Goal: Information Seeking & Learning: Learn about a topic

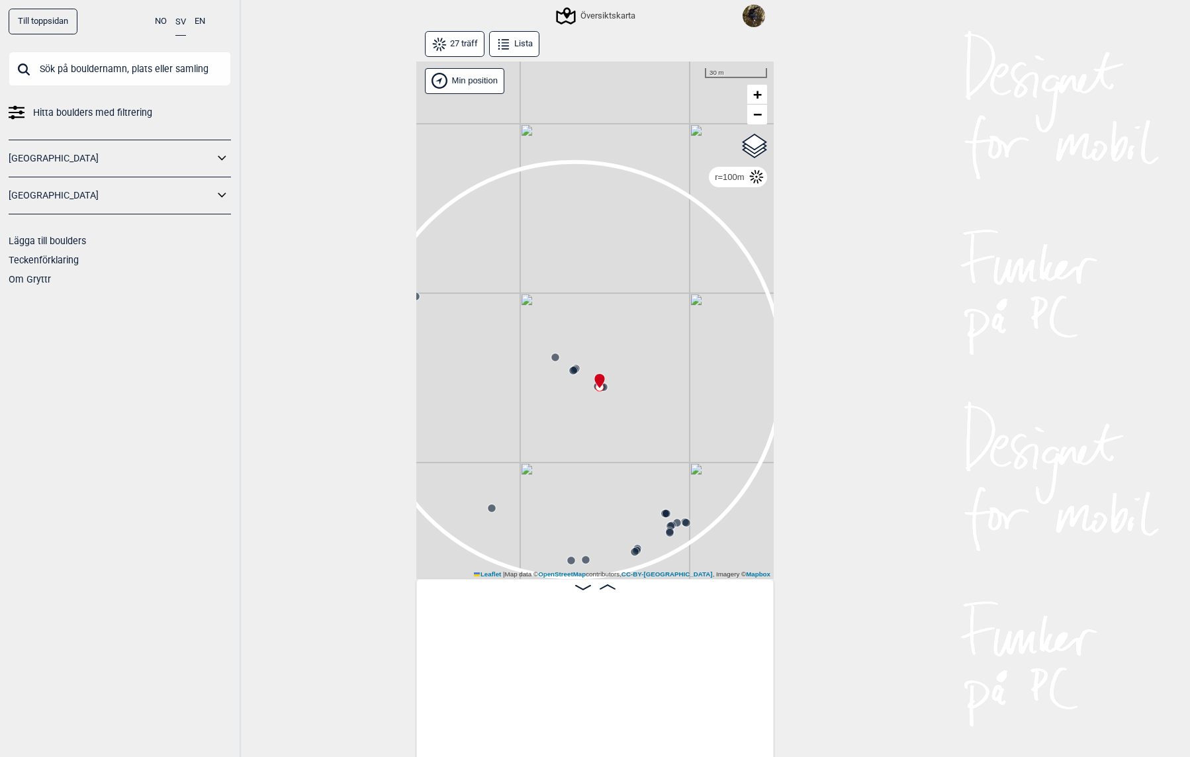
click at [126, 77] on input "text" at bounding box center [120, 69] width 222 height 34
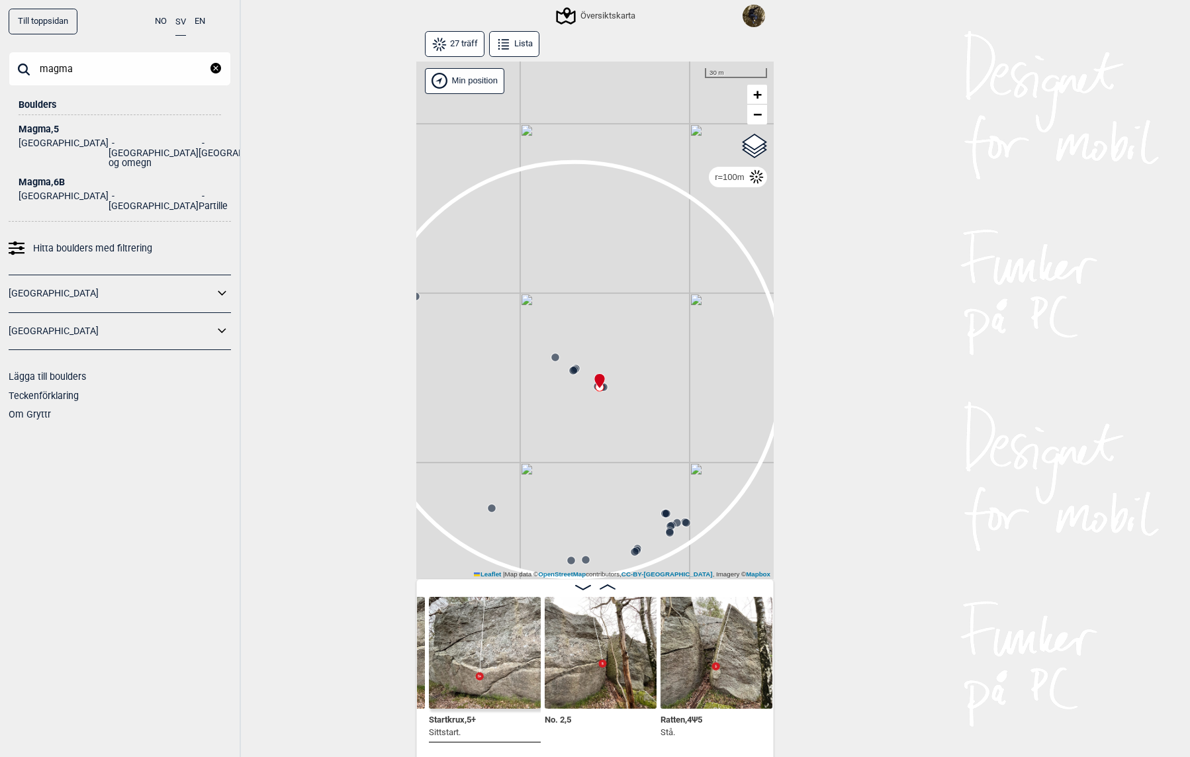
type input "magma"
click at [50, 177] on div "Magma , 6B" at bounding box center [120, 182] width 203 height 10
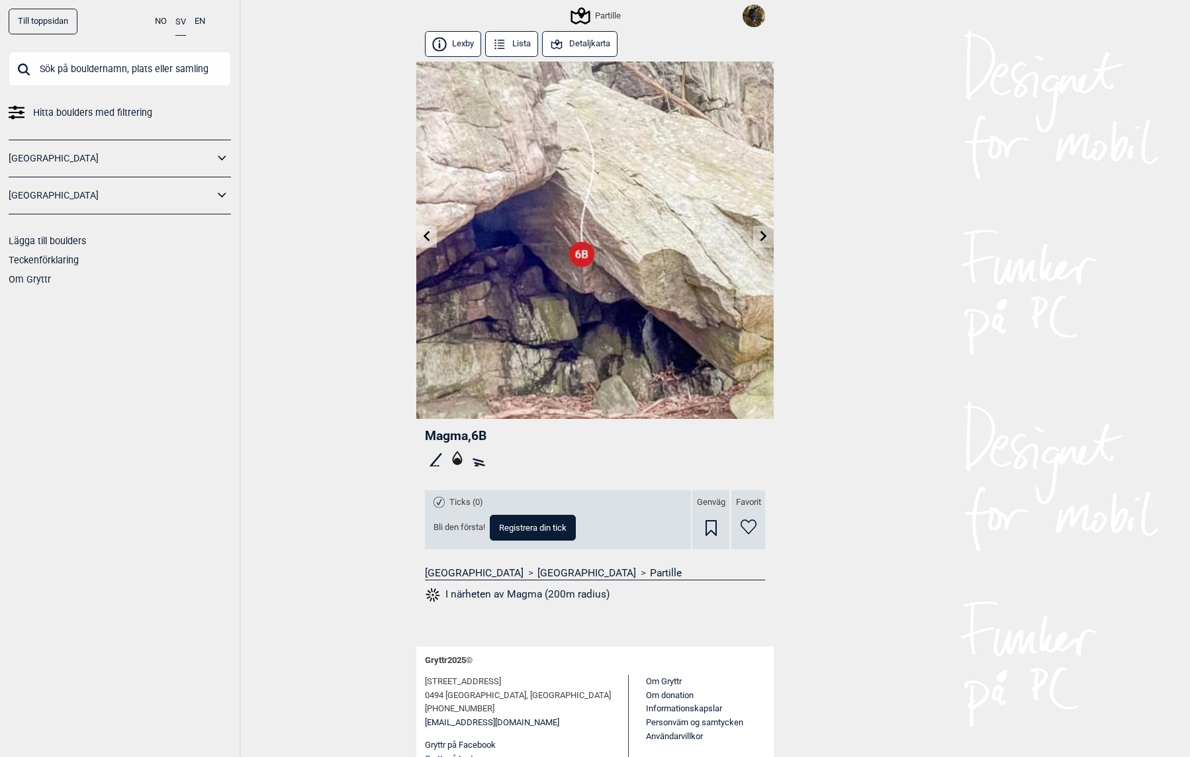
click at [546, 595] on button "I närheten av Magma (200m radius)" at bounding box center [517, 595] width 185 height 17
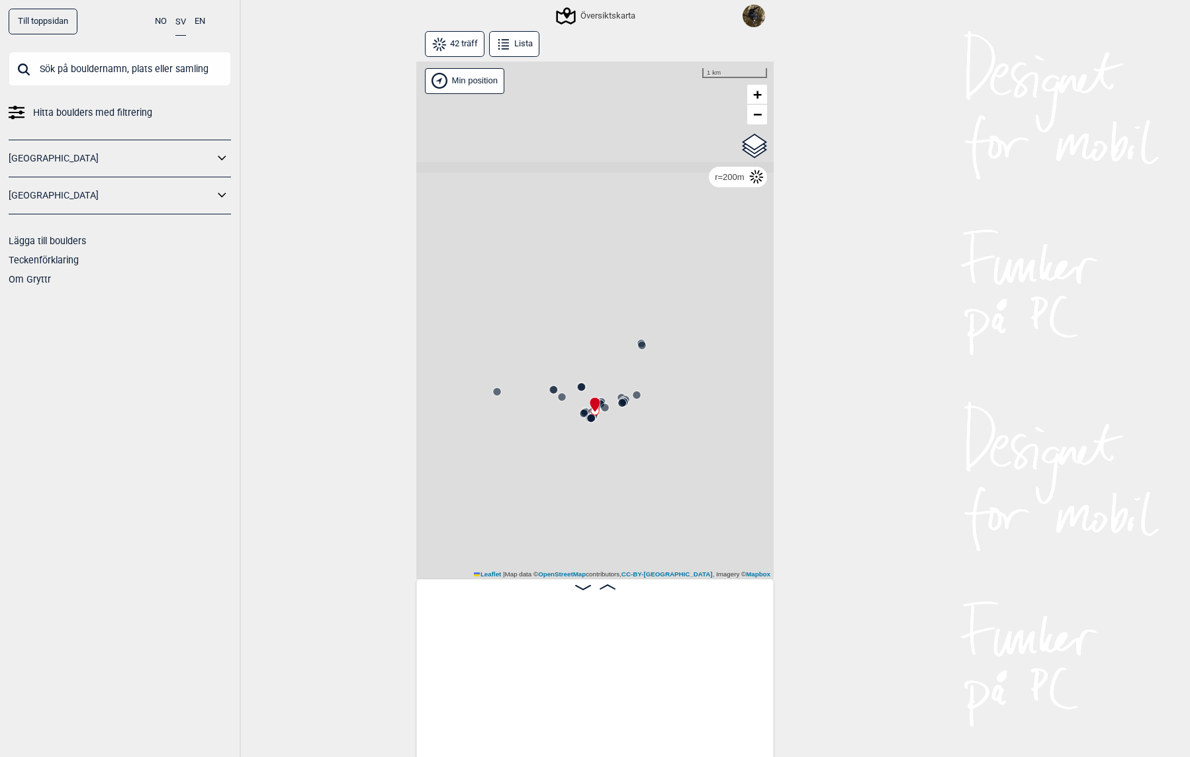
scroll to position [0, 3021]
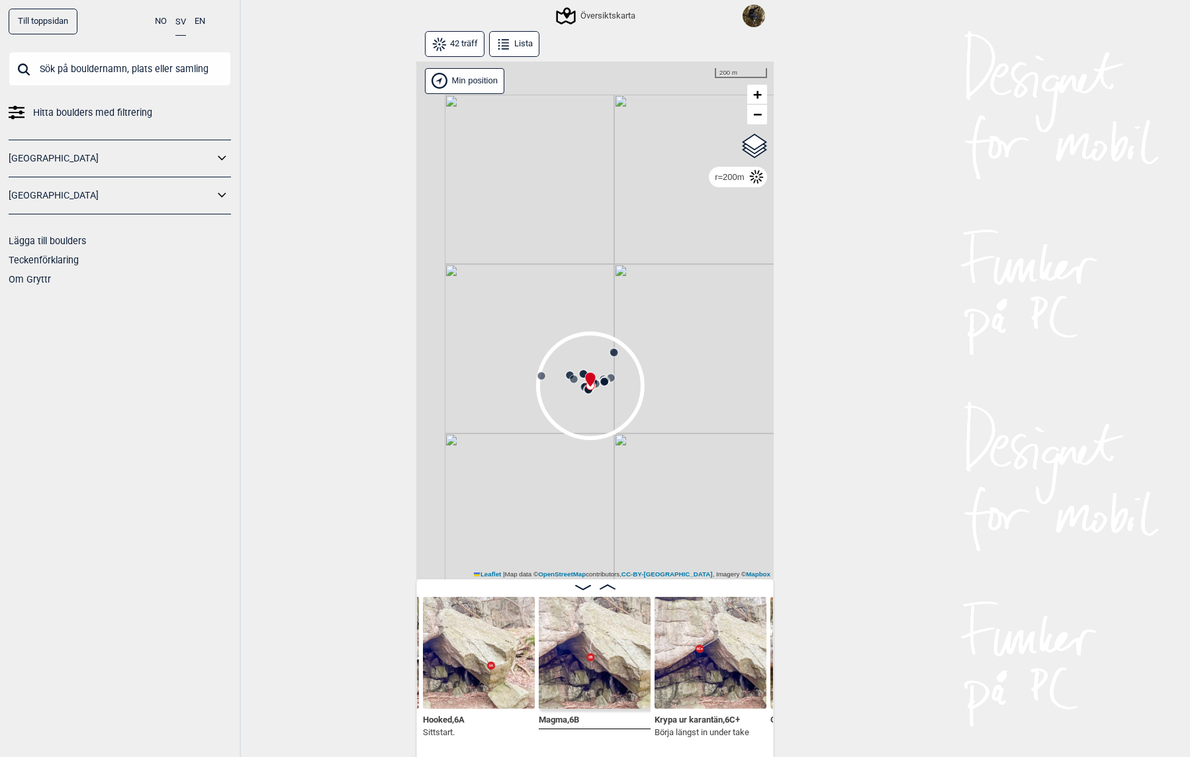
drag, startPoint x: 602, startPoint y: 391, endPoint x: 676, endPoint y: 411, distance: 76.6
click at [680, 433] on div "Gol [GEOGRAPHIC_DATA] Kolomoen [GEOGRAPHIC_DATA] [GEOGRAPHIC_DATA][PERSON_NAME]…" at bounding box center [595, 321] width 358 height 518
drag, startPoint x: 580, startPoint y: 259, endPoint x: 574, endPoint y: 241, distance: 18.8
click at [569, 199] on div "Gol [GEOGRAPHIC_DATA] Kolomoen [GEOGRAPHIC_DATA] [GEOGRAPHIC_DATA][PERSON_NAME]…" at bounding box center [595, 321] width 358 height 518
click at [512, 46] on button "Lista" at bounding box center [514, 44] width 50 height 26
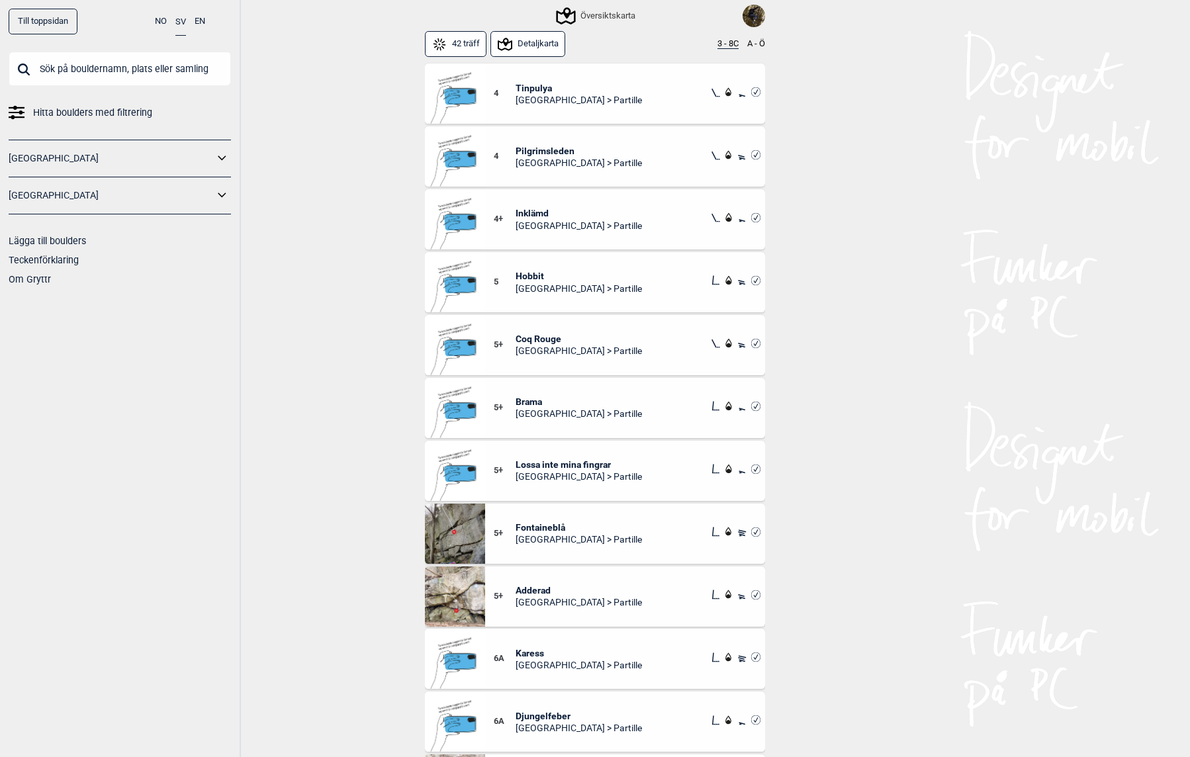
click at [538, 88] on span "Tinpulya" at bounding box center [579, 88] width 126 height 12
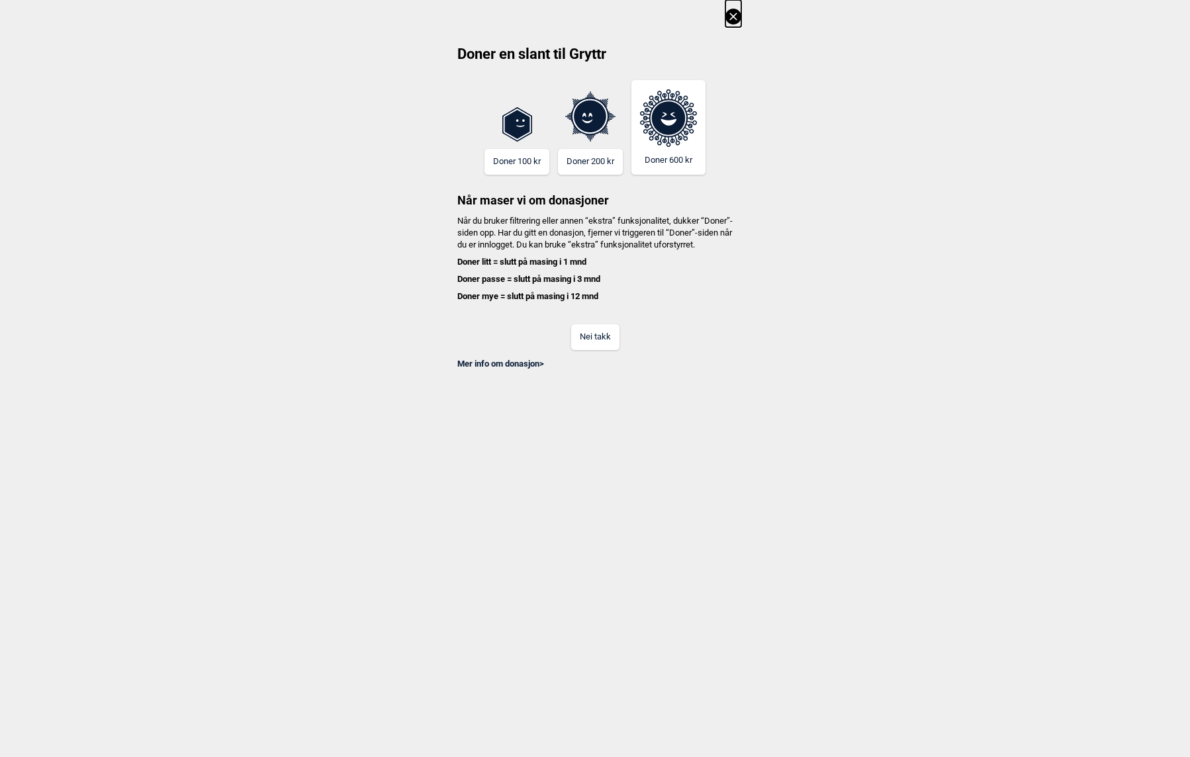
scroll to position [0, 671]
click at [601, 338] on button "Nei takk" at bounding box center [595, 337] width 48 height 26
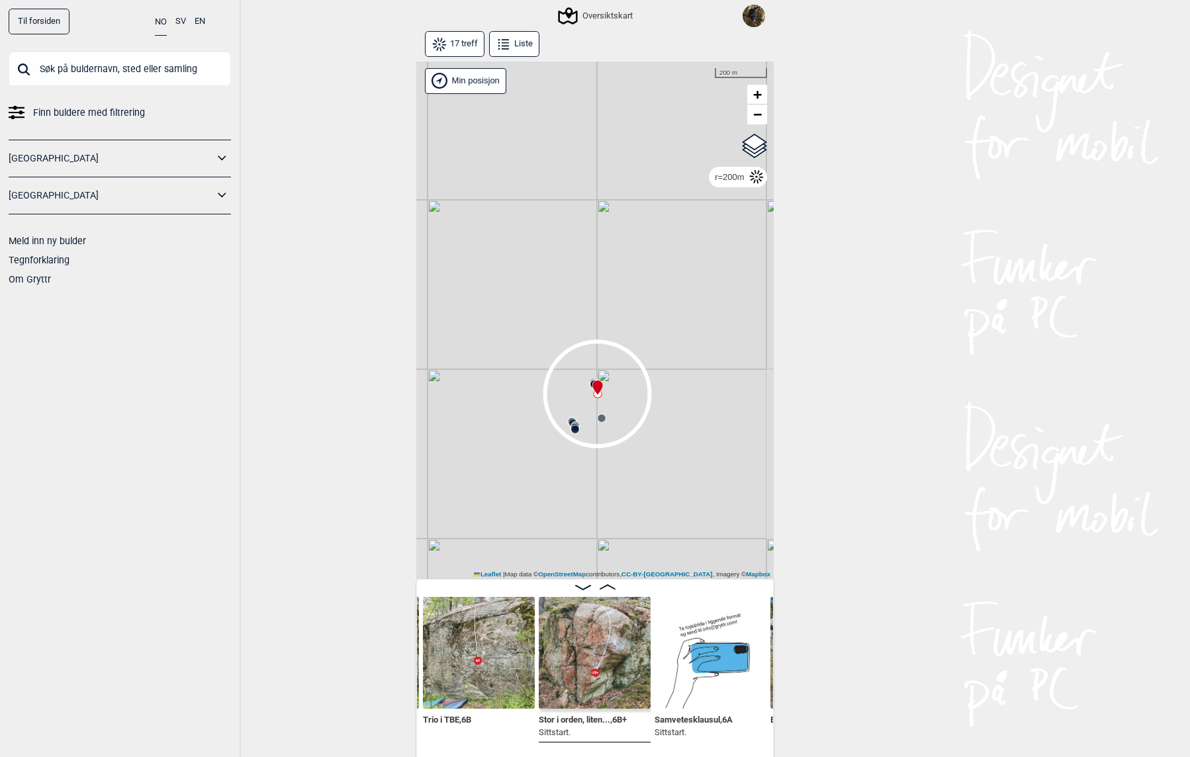
click at [180, 23] on button "SV" at bounding box center [180, 22] width 11 height 26
click at [616, 21] on div "Översiktskarta" at bounding box center [596, 16] width 77 height 16
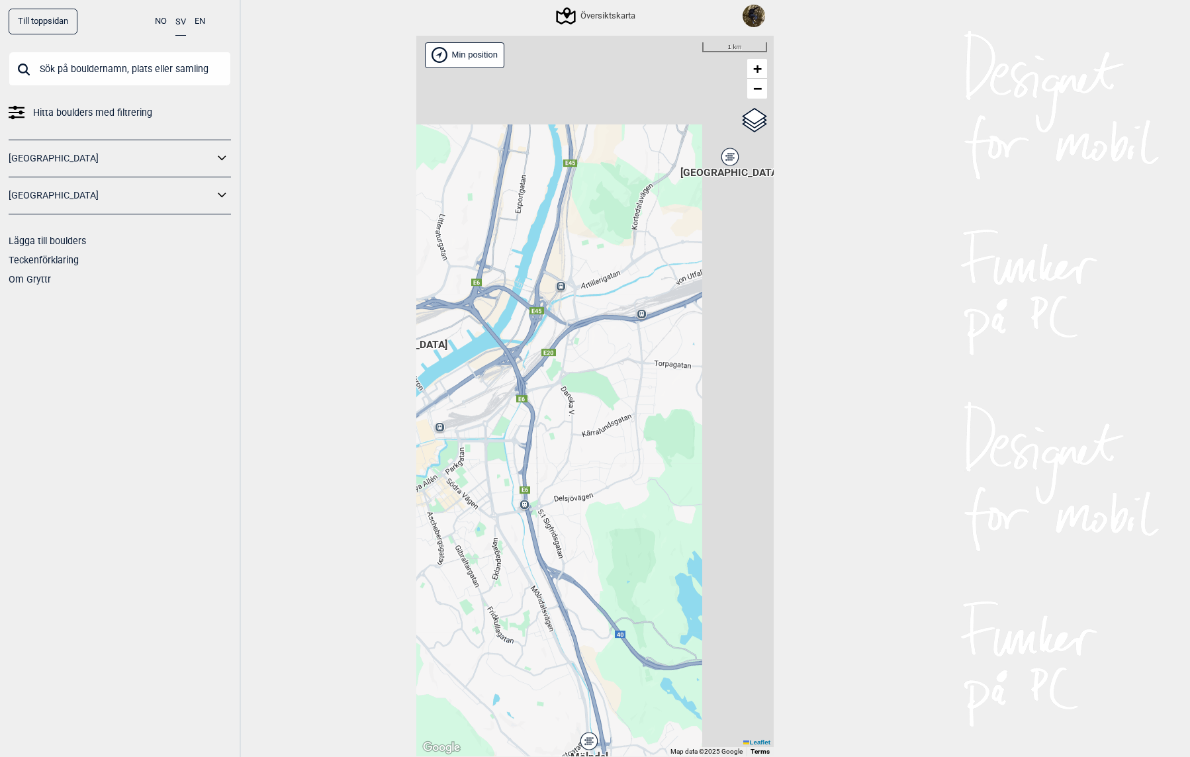
drag, startPoint x: 693, startPoint y: 322, endPoint x: 447, endPoint y: 452, distance: 278.4
click at [447, 452] on div "Brukerens posisjon Hallingdal Stange Buskerud syd Oslo og omegn Follo Østfold" at bounding box center [595, 397] width 358 height 722
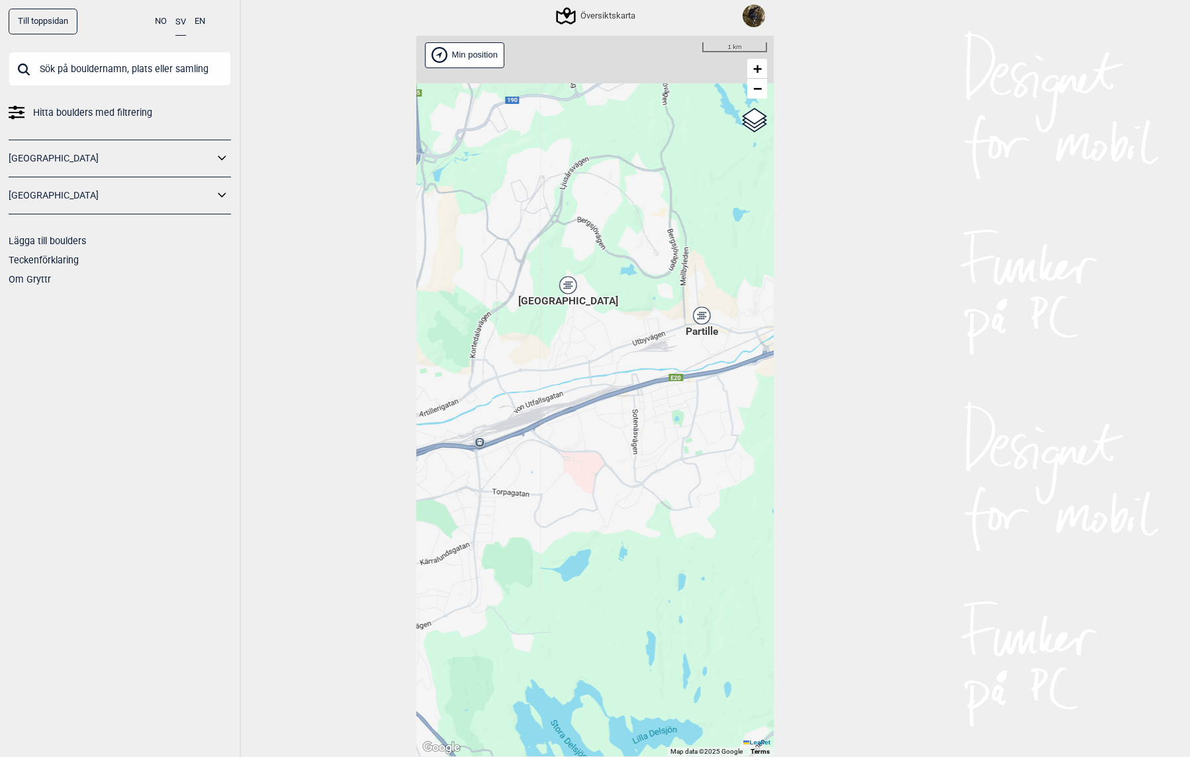
drag, startPoint x: 513, startPoint y: 417, endPoint x: 550, endPoint y: 450, distance: 49.2
click at [467, 521] on div "Brukerens posisjon Hallingdal Stange Buskerud syd Oslo og omegn Follo Østfold" at bounding box center [595, 397] width 358 height 722
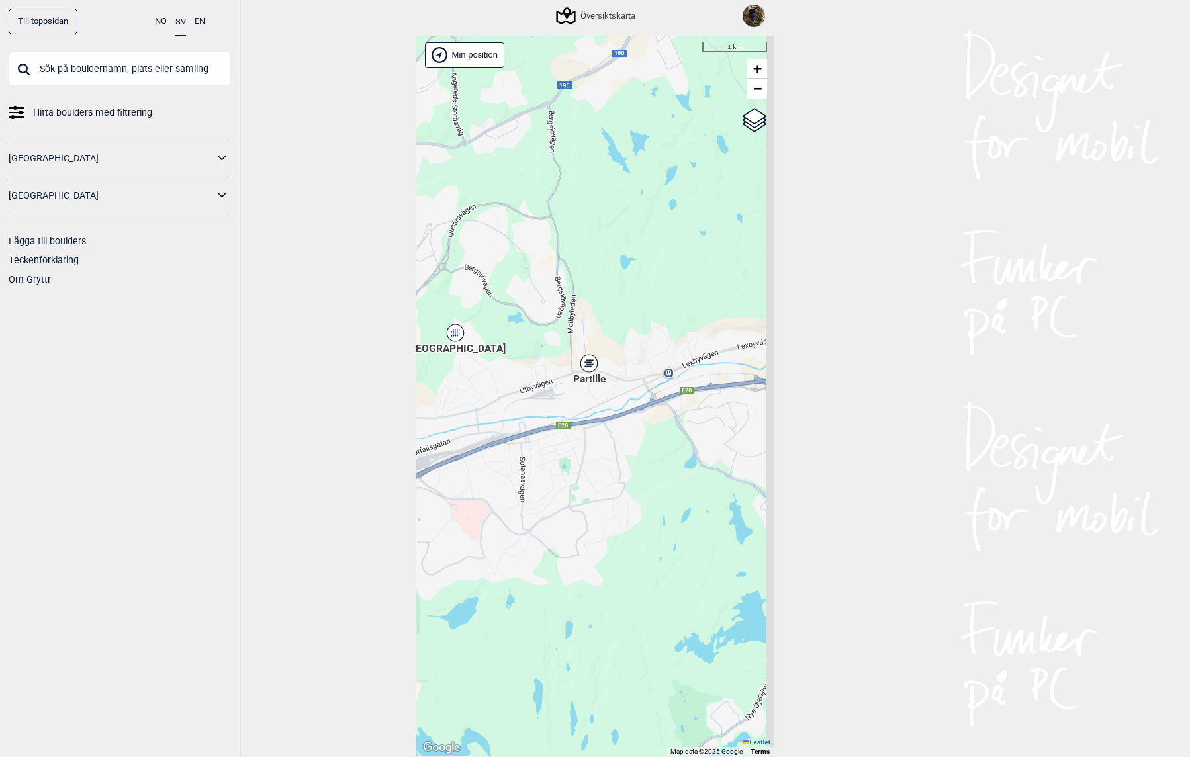
drag, startPoint x: 656, startPoint y: 400, endPoint x: 557, endPoint y: 385, distance: 99.8
click at [567, 418] on div "Brukerens posisjon Hallingdal Stange Buskerud syd Oslo og omegn Follo Østfold" at bounding box center [595, 397] width 358 height 722
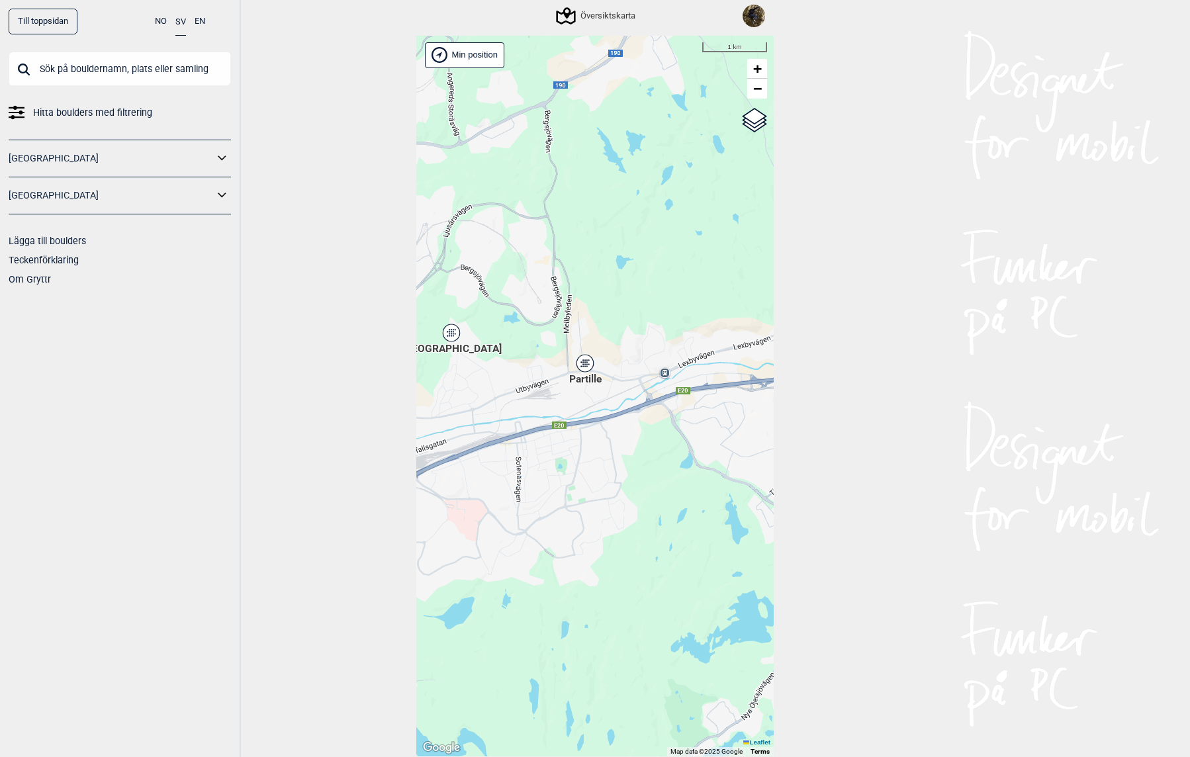
click at [586, 370] on icon at bounding box center [585, 363] width 17 height 17
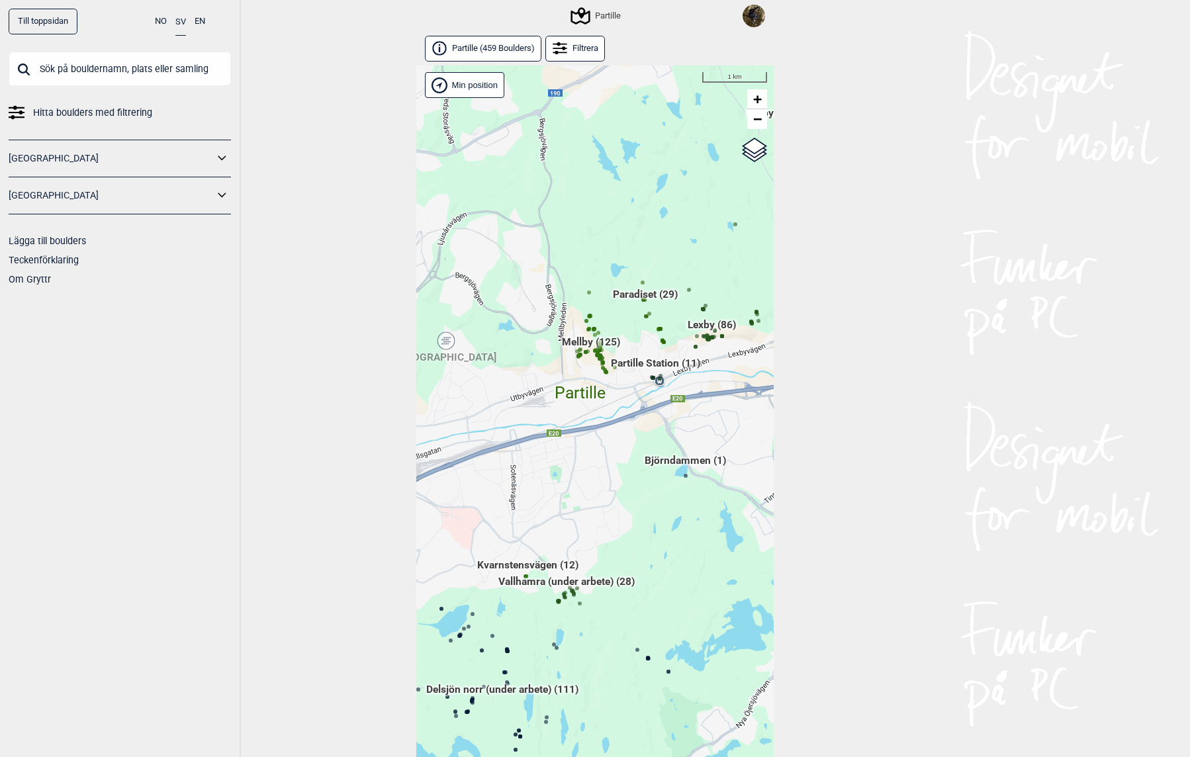
scroll to position [30, 0]
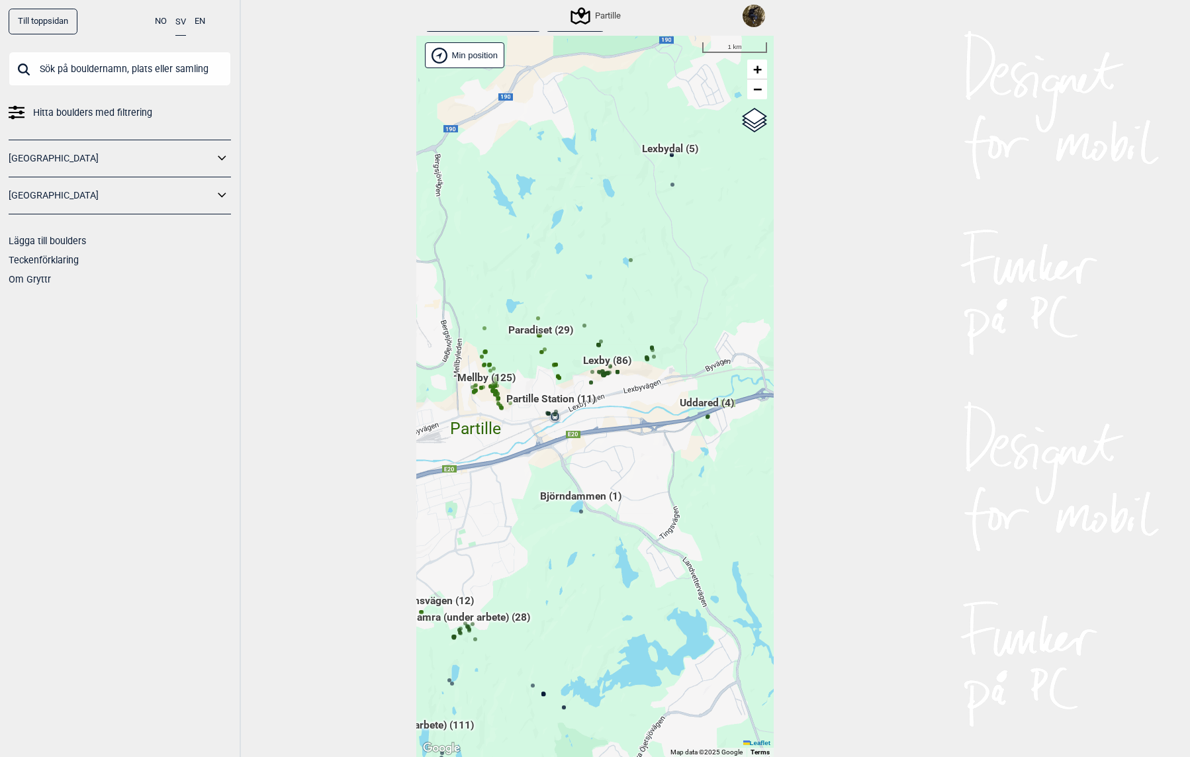
drag, startPoint x: 657, startPoint y: 382, endPoint x: 550, endPoint y: 454, distance: 129.5
click at [550, 454] on div "Brukerens posisjon Hallingdal Stange Buskerud syd Oslo og omegn Follo Østfold" at bounding box center [595, 397] width 358 height 722
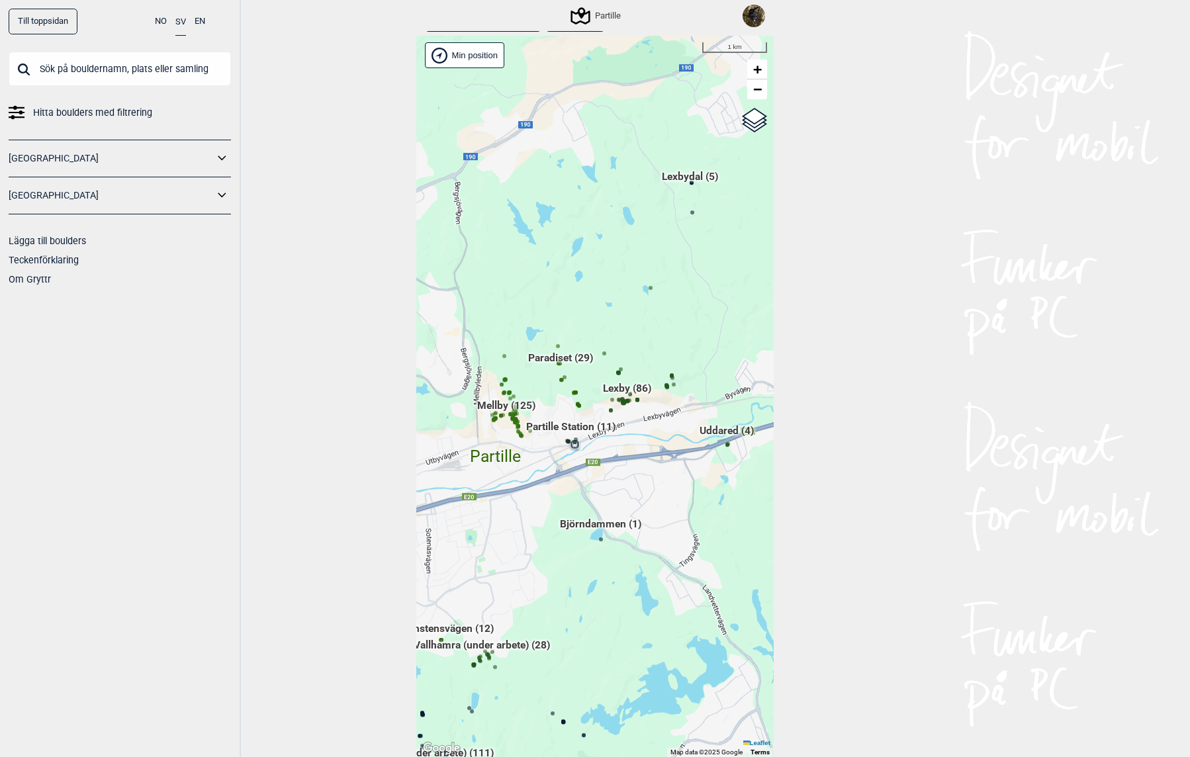
drag, startPoint x: 567, startPoint y: 373, endPoint x: 593, endPoint y: 395, distance: 33.8
click at [593, 395] on div "Brukerens posisjon Hallingdal Stange Buskerud syd Oslo og omegn Follo Østfold" at bounding box center [595, 397] width 358 height 722
click at [547, 363] on span "Paradiset (29)" at bounding box center [562, 365] width 65 height 25
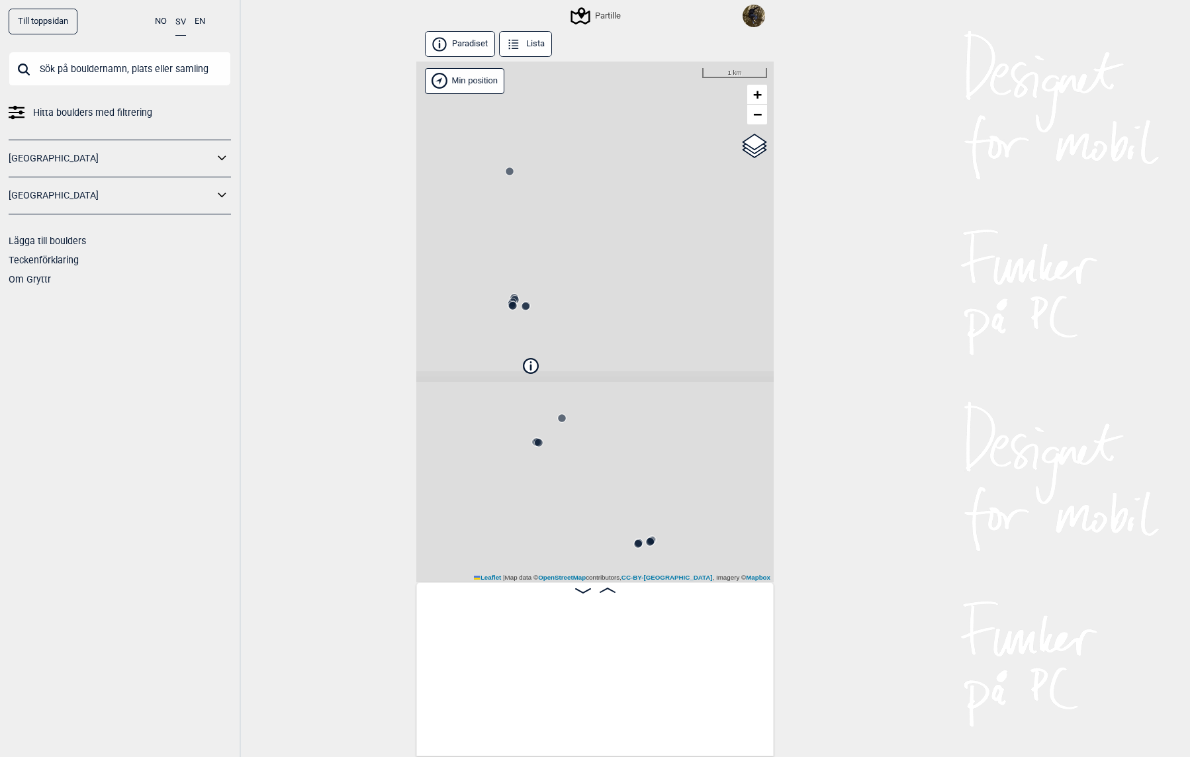
scroll to position [0, 104]
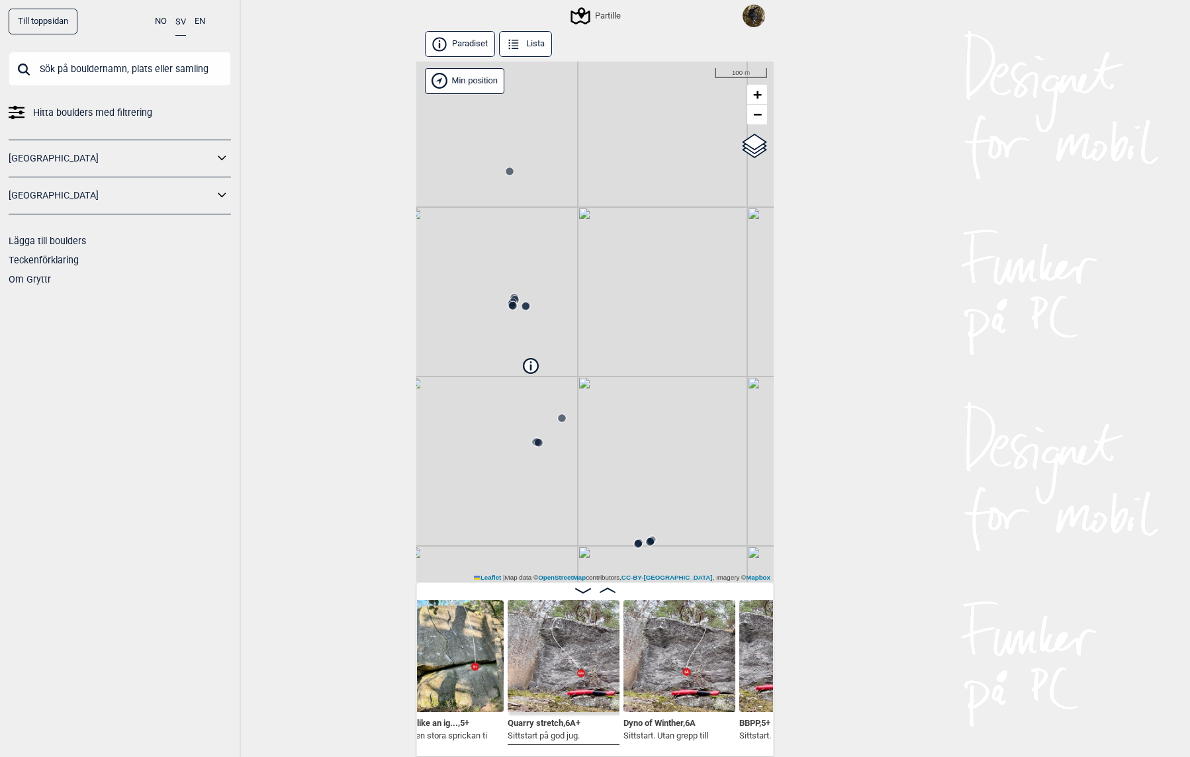
scroll to position [3, 0]
click at [659, 670] on img at bounding box center [680, 654] width 112 height 112
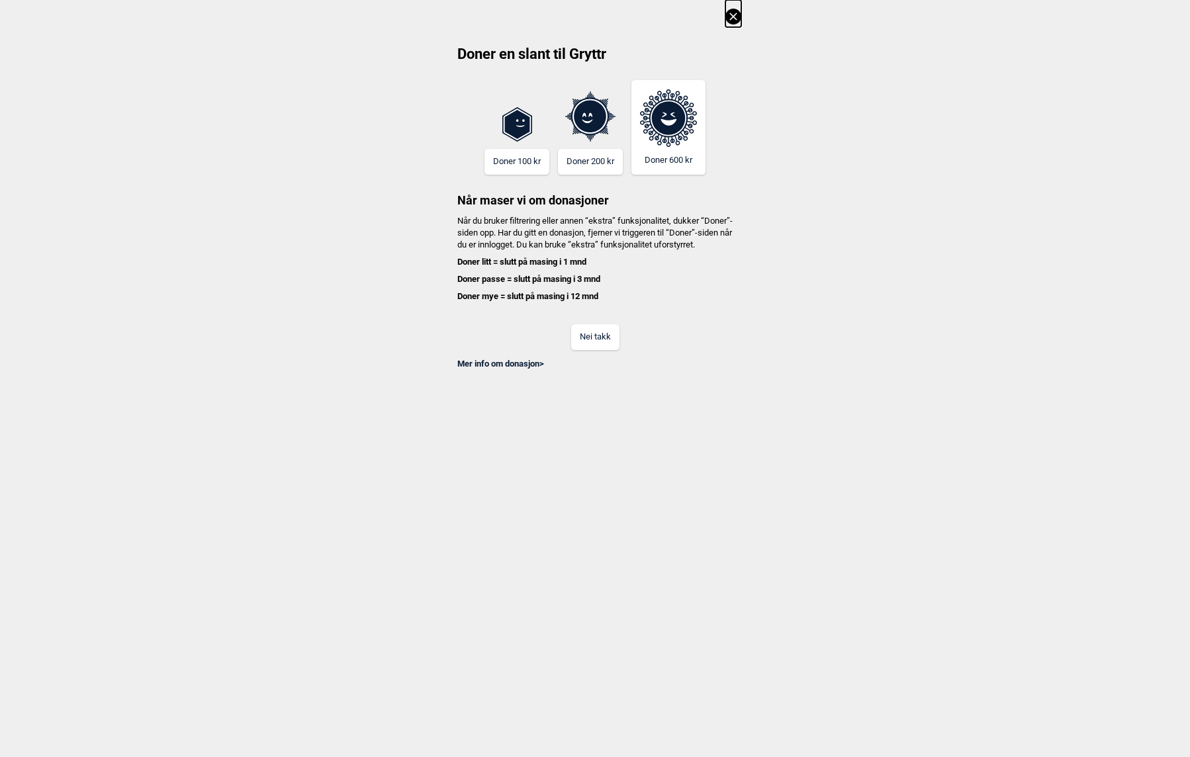
click at [587, 350] on button "Nei takk" at bounding box center [595, 337] width 48 height 26
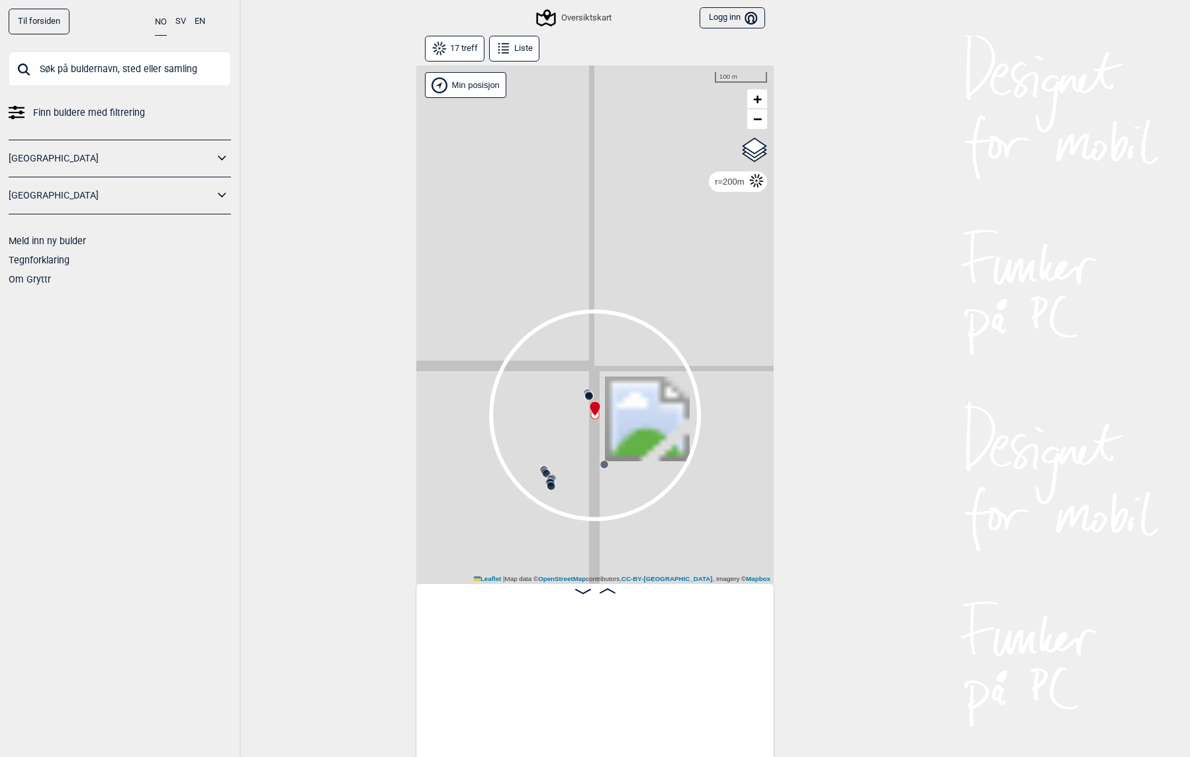
scroll to position [0, 671]
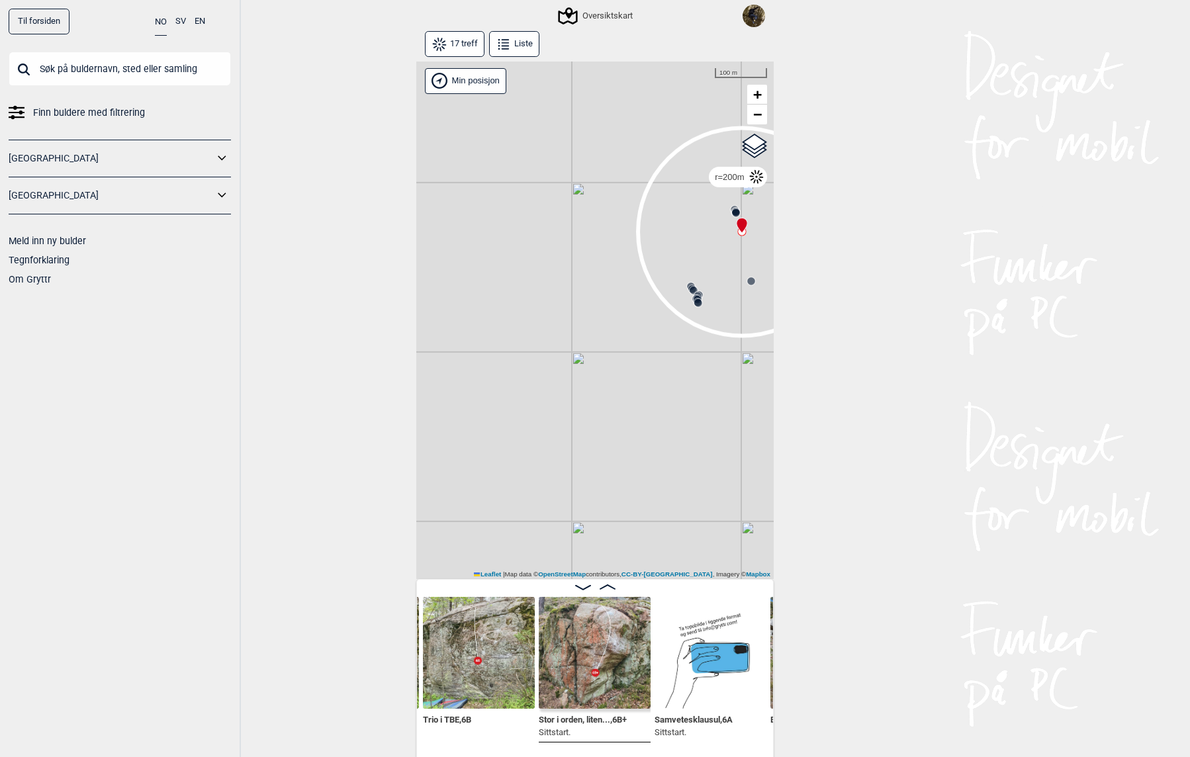
drag, startPoint x: 597, startPoint y: 391, endPoint x: 595, endPoint y: 189, distance: 202.0
click at [595, 189] on div "Gol [GEOGRAPHIC_DATA] Kolomoen [GEOGRAPHIC_DATA] [GEOGRAPHIC_DATA][PERSON_NAME]…" at bounding box center [595, 321] width 358 height 518
drag, startPoint x: 579, startPoint y: 318, endPoint x: 657, endPoint y: 363, distance: 90.7
click at [657, 366] on div "Gol [GEOGRAPHIC_DATA] Kolomoen [GEOGRAPHIC_DATA] [GEOGRAPHIC_DATA][PERSON_NAME]…" at bounding box center [595, 321] width 358 height 518
